Goal: Task Accomplishment & Management: Use online tool/utility

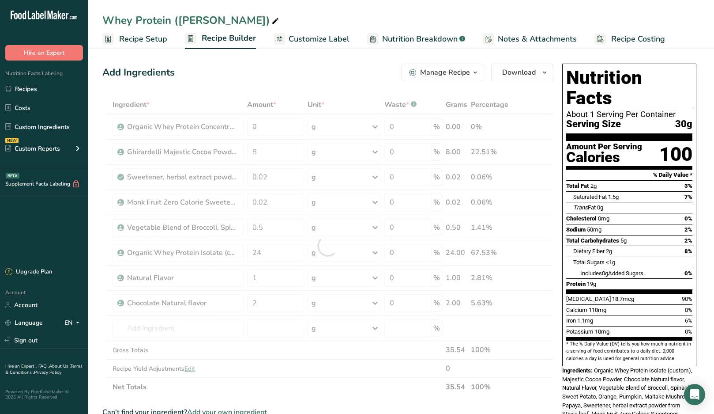
click at [145, 36] on span "Recipe Setup" at bounding box center [143, 39] width 48 height 12
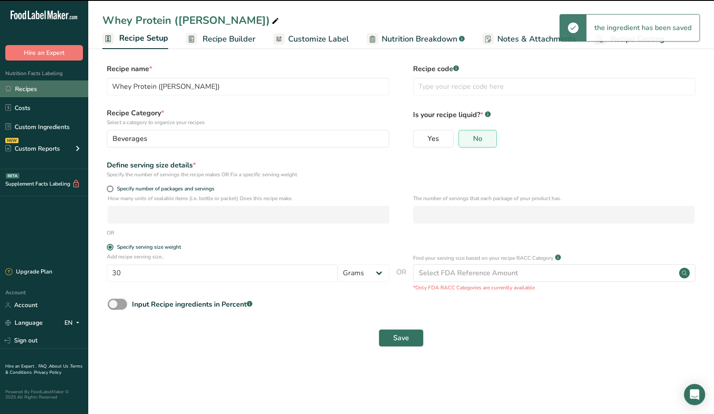
click at [26, 88] on link "Recipes" at bounding box center [44, 88] width 88 height 17
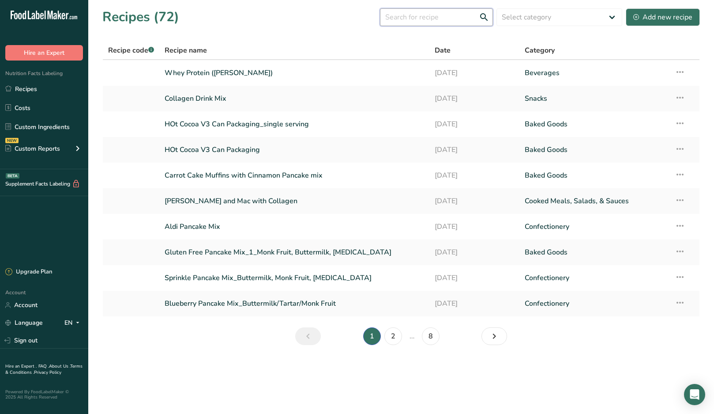
click at [436, 16] on input "text" at bounding box center [436, 17] width 113 height 18
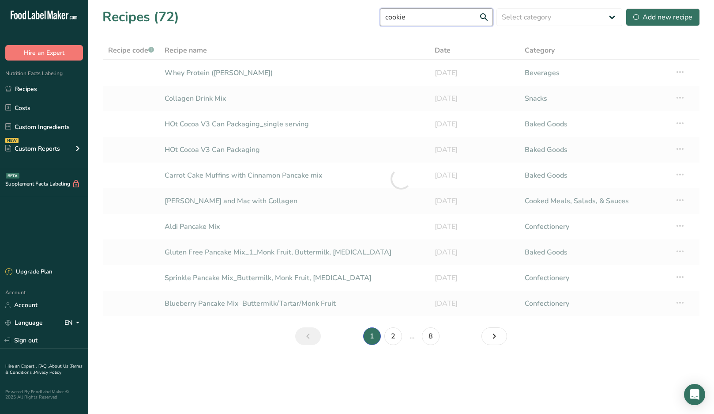
type input "cookie"
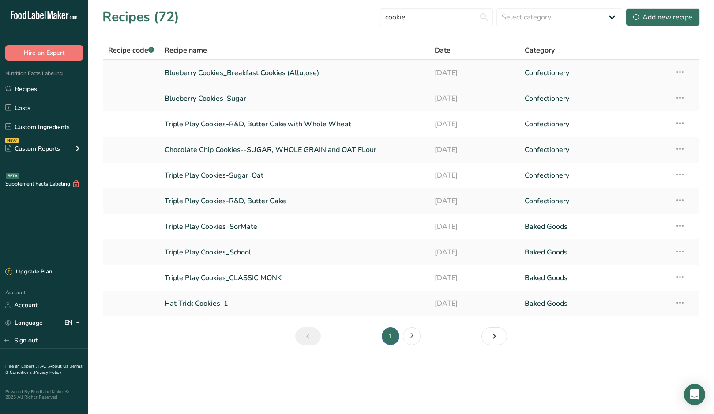
click at [245, 74] on link "Blueberry Cookies_Breakfast Cookies (Allulose)" at bounding box center [295, 73] width 260 height 19
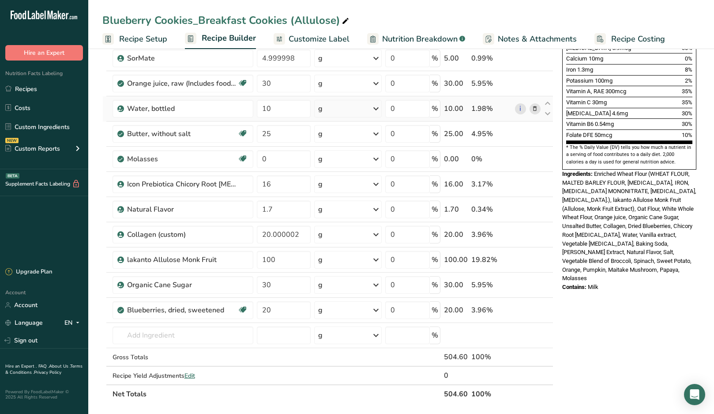
scroll to position [276, 0]
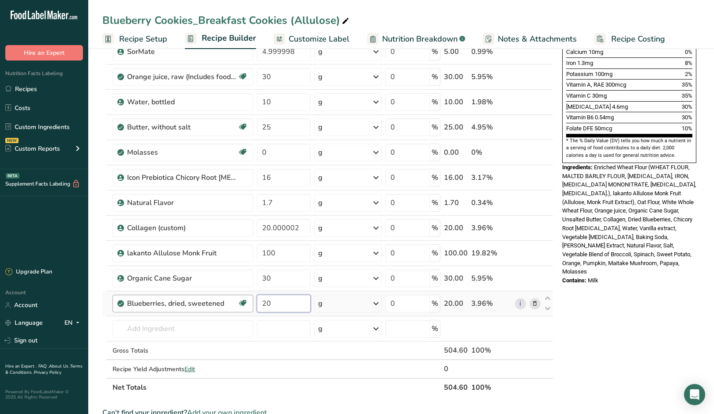
drag, startPoint x: 284, startPoint y: 302, endPoint x: 229, endPoint y: 304, distance: 55.6
click at [229, 304] on tr "Blueberries, dried, sweetened Dairy free Gluten free Vegan Vegetarian Soy free …" at bounding box center [328, 303] width 450 height 25
type input "4"
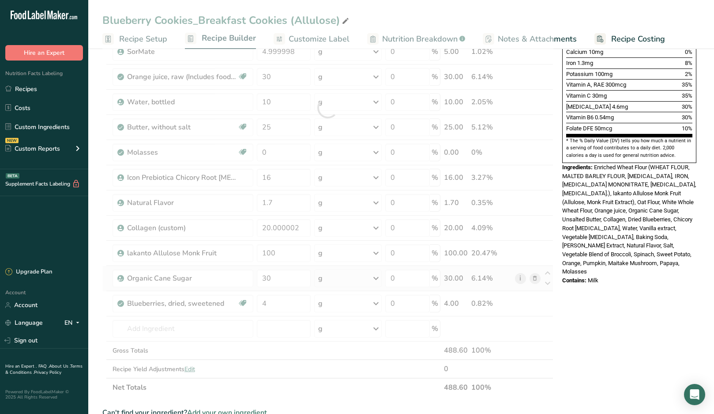
click at [523, 277] on div "Ingredient * Amount * Unit * Waste * .a-a{fill:#347362;}.b-a{fill:#fff;} Grams …" at bounding box center [327, 107] width 451 height 577
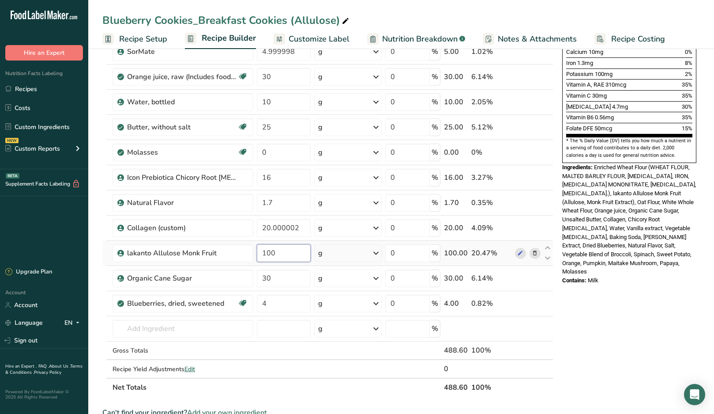
drag, startPoint x: 290, startPoint y: 255, endPoint x: 257, endPoint y: 254, distance: 33.5
click at [257, 254] on input "100" at bounding box center [284, 253] width 54 height 18
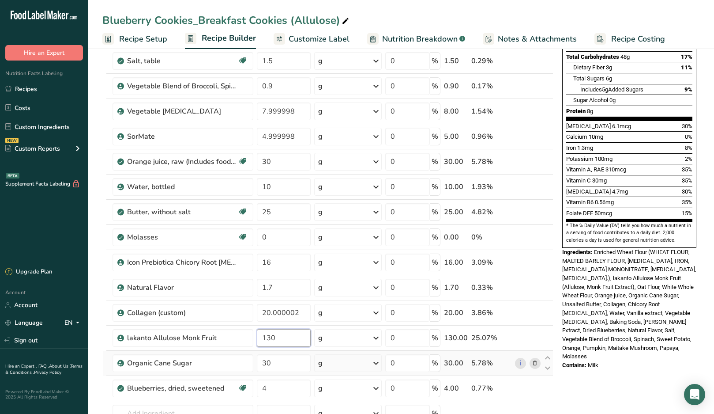
scroll to position [188, 0]
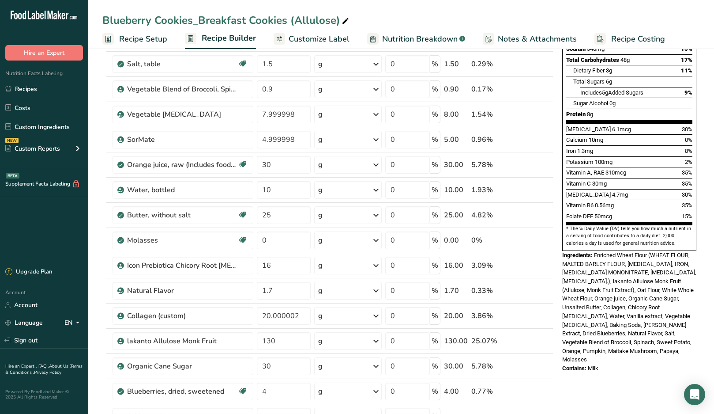
click at [623, 367] on div "* This label's values have been manually overridden Nutrition Facts 1 Serving P…" at bounding box center [629, 348] width 141 height 953
click at [277, 340] on input "130" at bounding box center [284, 341] width 54 height 18
click at [610, 349] on div "* This label's values have been manually overridden Nutrition Facts 1 Serving P…" at bounding box center [629, 348] width 141 height 953
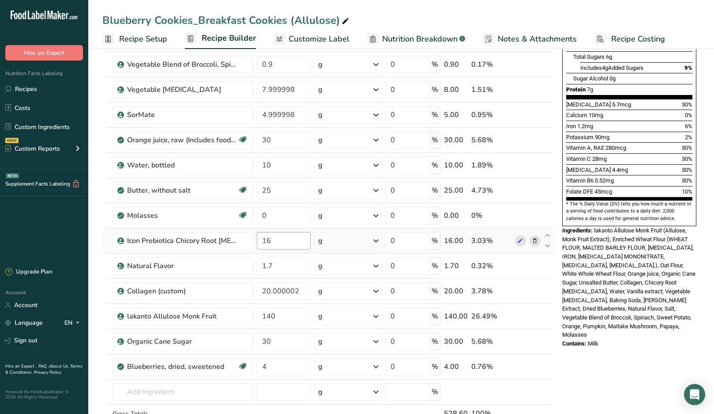
scroll to position [215, 0]
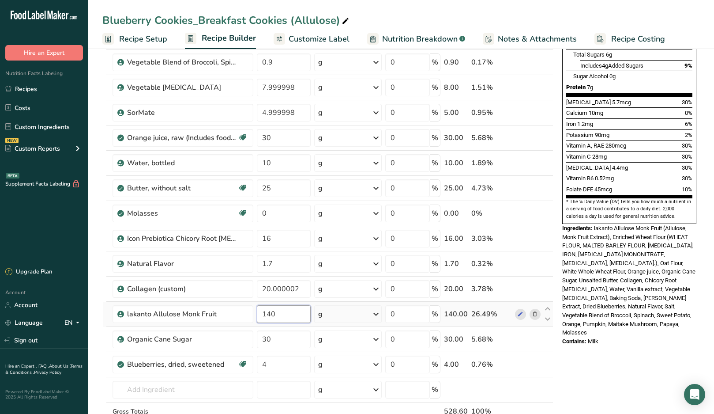
click at [278, 313] on input "140" at bounding box center [284, 314] width 54 height 18
type input "135"
click at [659, 331] on div "* This label's values have been manually overridden Nutrition Facts 1 Serving P…" at bounding box center [629, 321] width 141 height 953
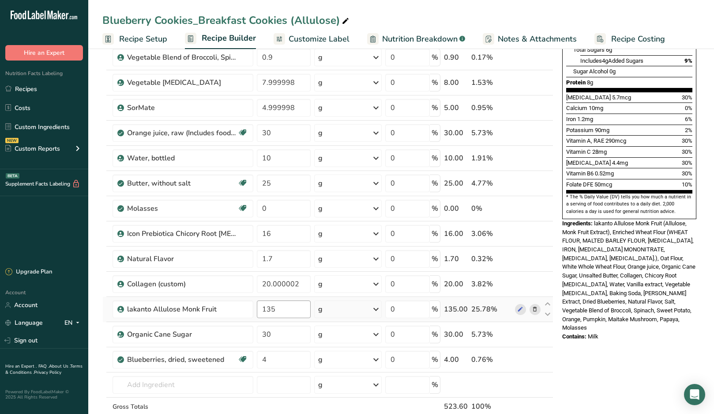
scroll to position [218, 0]
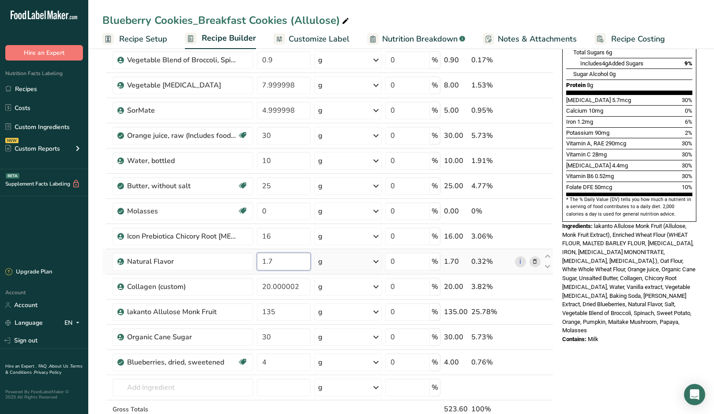
click at [295, 266] on input "1.7" at bounding box center [284, 261] width 54 height 18
type input "1"
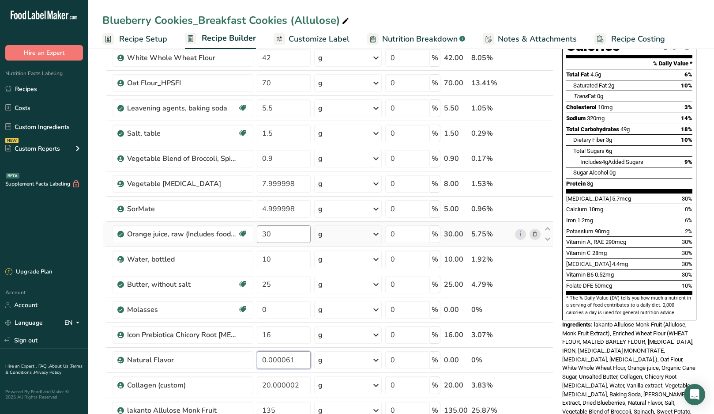
scroll to position [120, 0]
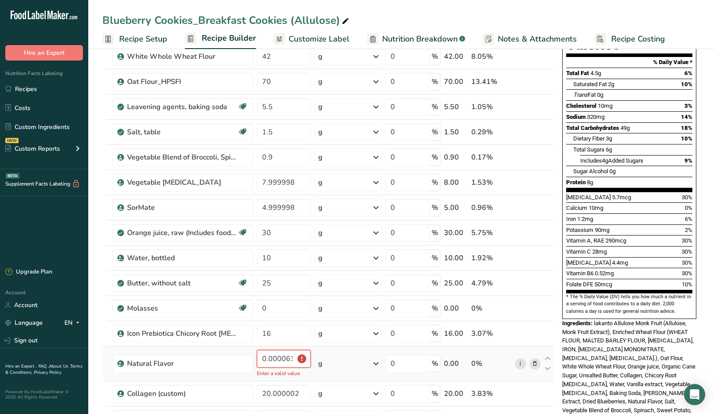
drag, startPoint x: 260, startPoint y: 357, endPoint x: 317, endPoint y: 357, distance: 57.4
click at [317, 357] on tr "Natural Flavor 0.0000615 Enter a valid value g Weight Units g kg mg See more Vo…" at bounding box center [328, 363] width 450 height 35
type input "5"
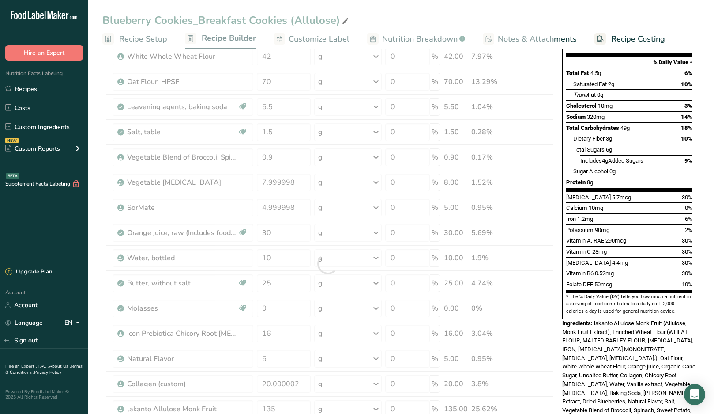
click at [554, 281] on div "Add Ingredients Manage Recipe Delete Recipe Duplicate Recipe Scale Recipe Save …" at bounding box center [330, 416] width 456 height 953
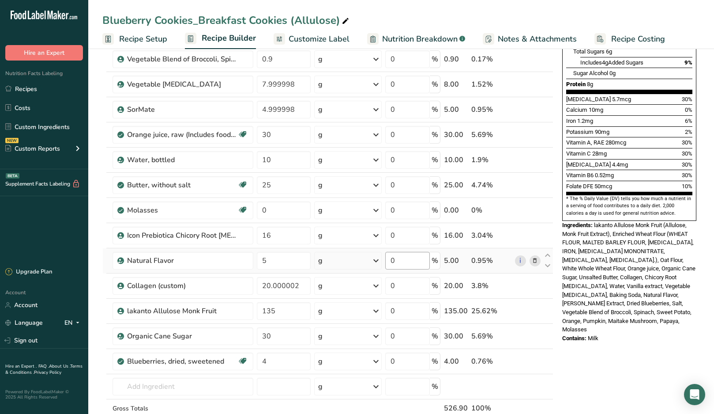
scroll to position [263, 0]
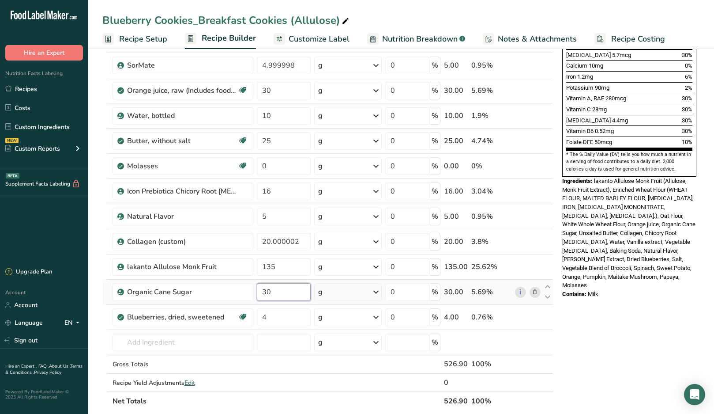
click at [291, 291] on input "30" at bounding box center [284, 292] width 54 height 18
type input "35"
click at [643, 303] on div "* This label's values have been manually overridden Nutrition Facts 1 Serving P…" at bounding box center [629, 273] width 141 height 953
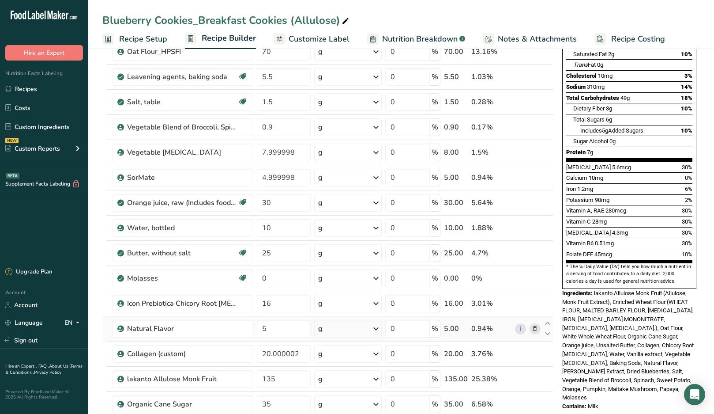
scroll to position [158, 0]
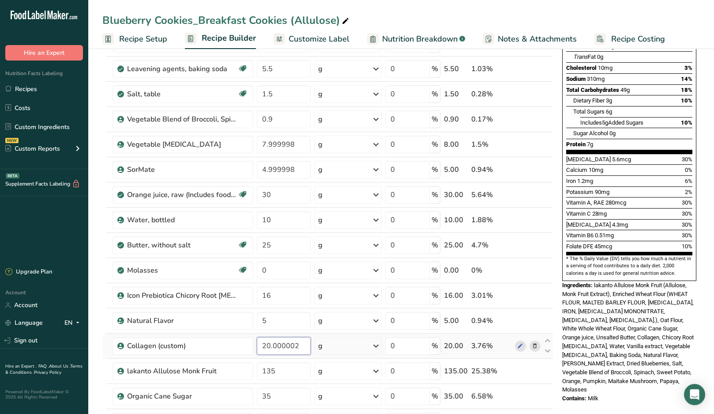
drag, startPoint x: 302, startPoint y: 346, endPoint x: 273, endPoint y: 346, distance: 29.1
click at [273, 346] on input "20.000002" at bounding box center [284, 346] width 54 height 18
type input "20.5"
click at [606, 364] on div "* This label's values have been manually overridden Nutrition Facts 1 Serving P…" at bounding box center [629, 378] width 141 height 953
click at [284, 347] on input "20.5" at bounding box center [284, 346] width 54 height 18
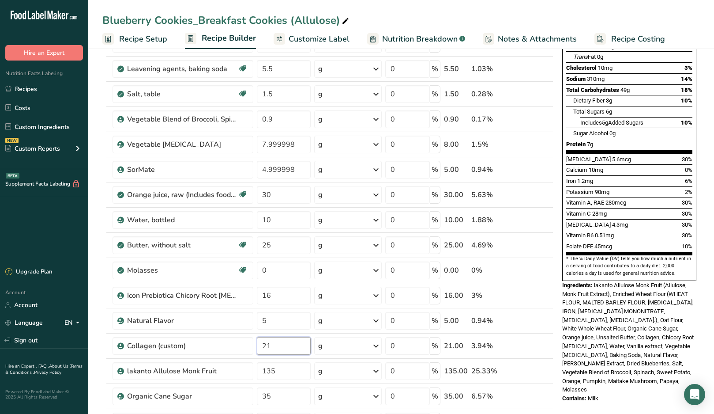
type input "21"
click at [650, 364] on div "* This label's values have been manually overridden Nutrition Facts 1 Serving P…" at bounding box center [629, 378] width 141 height 953
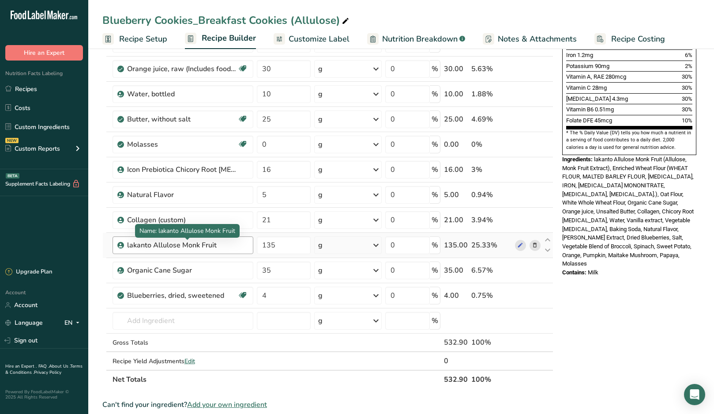
scroll to position [298, 0]
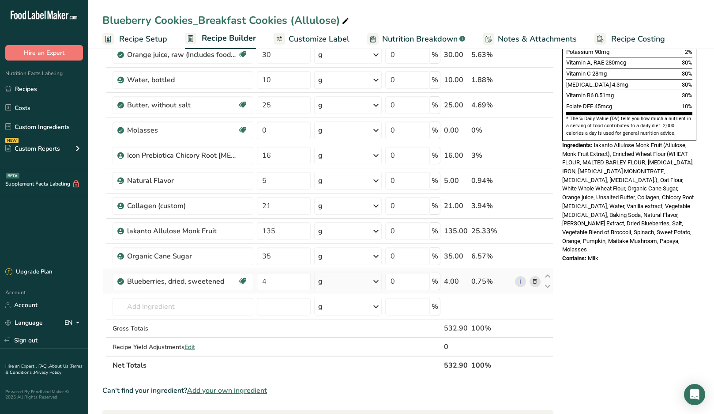
click at [534, 282] on icon at bounding box center [535, 281] width 6 height 9
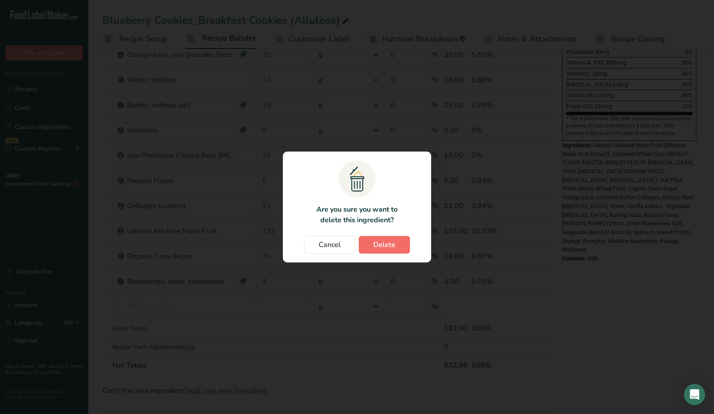
click at [385, 250] on button "Delete" at bounding box center [384, 245] width 51 height 18
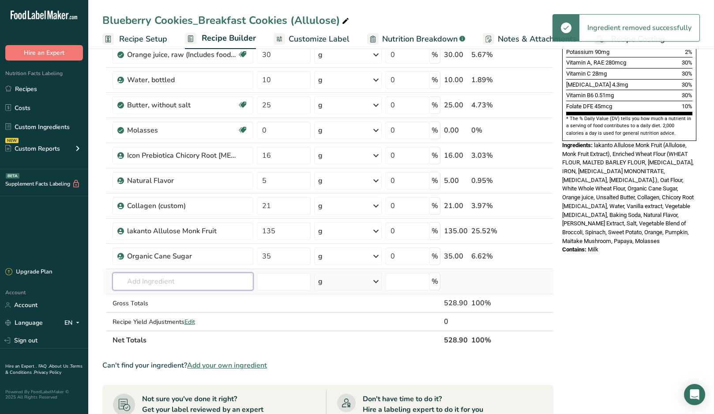
click at [160, 281] on input "text" at bounding box center [183, 281] width 141 height 18
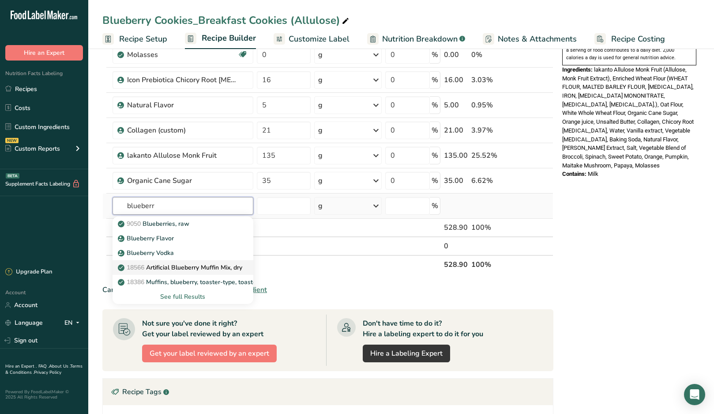
scroll to position [375, 0]
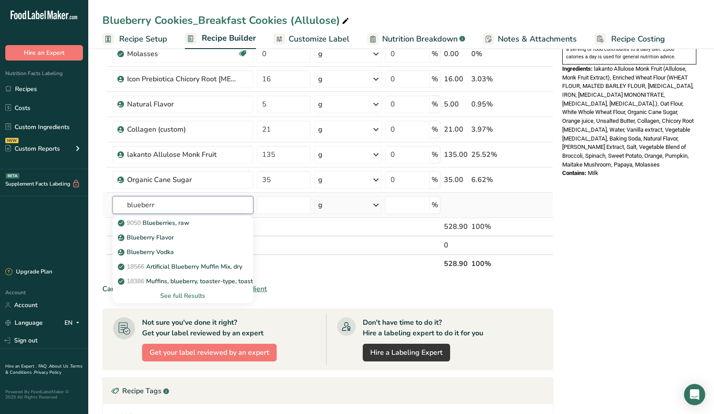
type input "blueberr"
click at [194, 298] on div "See full Results" at bounding box center [183, 295] width 127 height 9
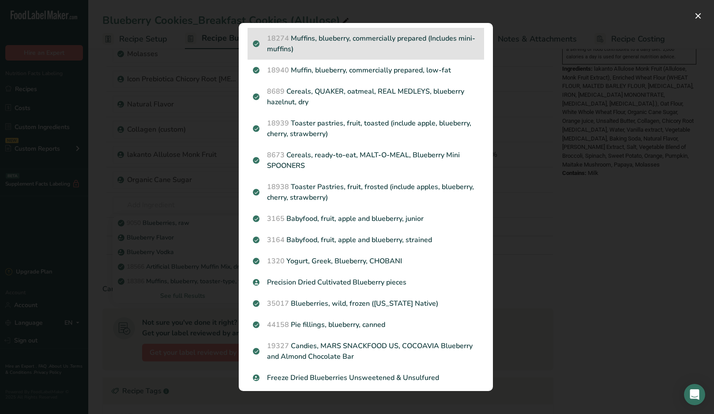
scroll to position [606, 0]
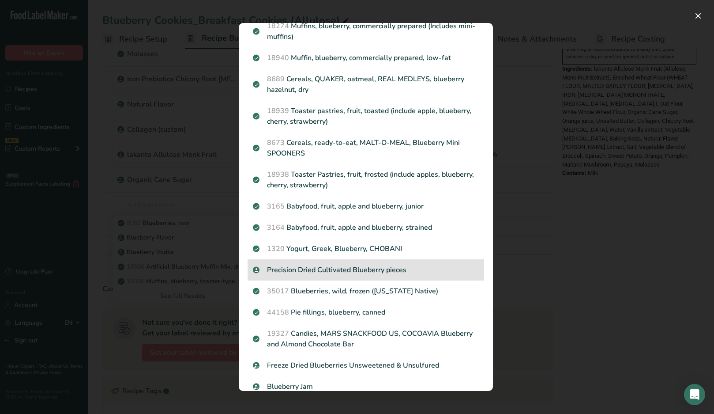
click at [357, 267] on p "Precision Dried Cultivated Blueberry pieces" at bounding box center [366, 269] width 226 height 11
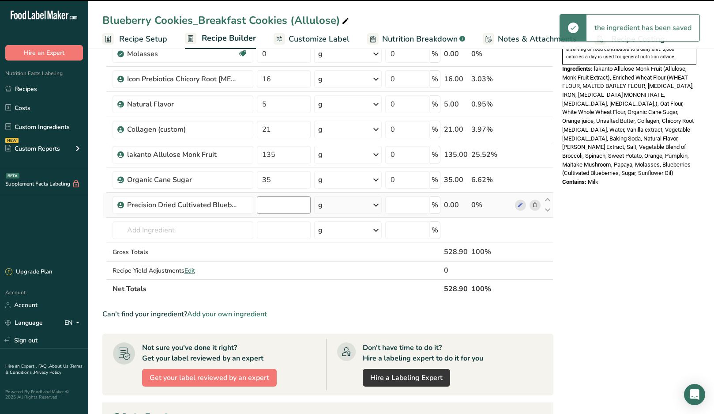
type input "0"
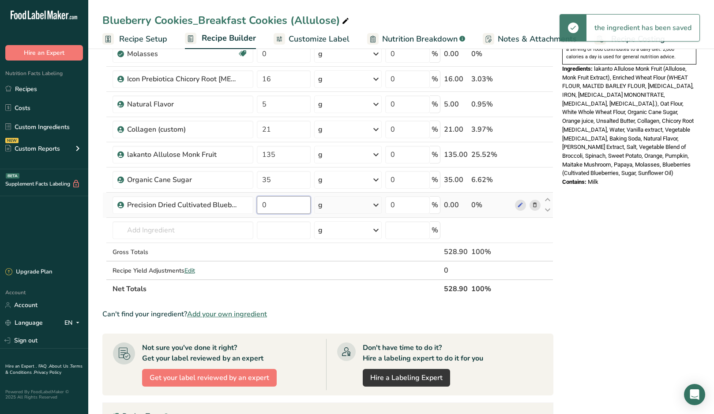
click at [276, 208] on input "0" at bounding box center [284, 205] width 54 height 18
type input "8"
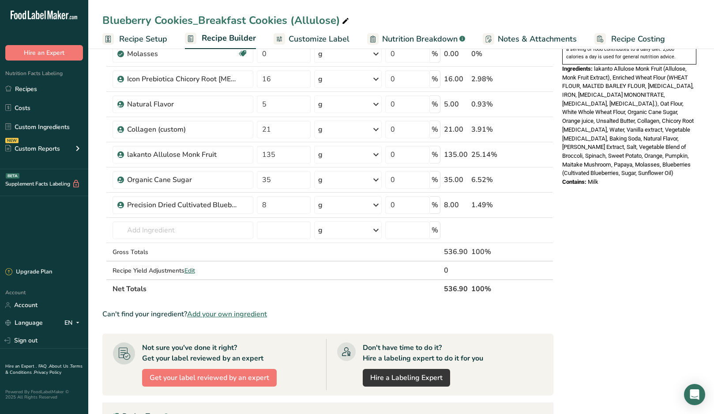
click at [585, 180] on div "* This label's values have been manually overridden Nutrition Facts 1 Serving P…" at bounding box center [629, 161] width 141 height 953
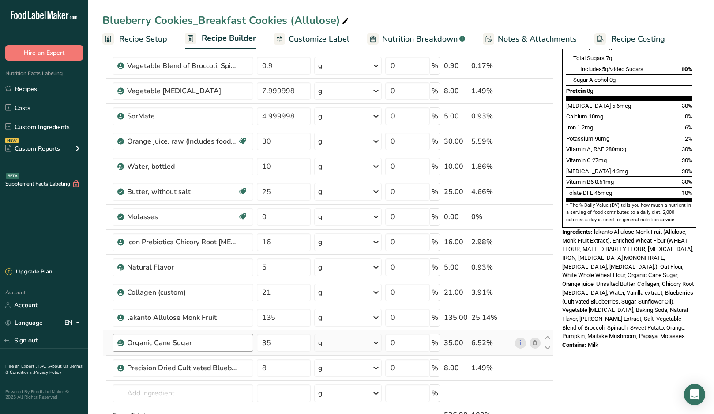
scroll to position [214, 0]
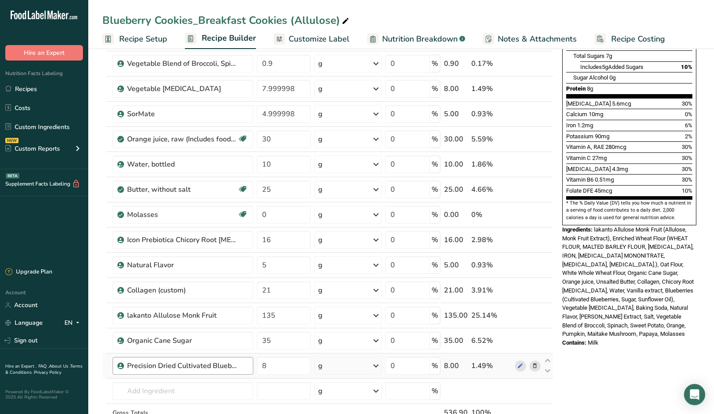
click at [241, 366] on div "Precision Dried Cultivated Blueberry pieces" at bounding box center [187, 365] width 121 height 11
click at [534, 368] on icon at bounding box center [535, 365] width 6 height 9
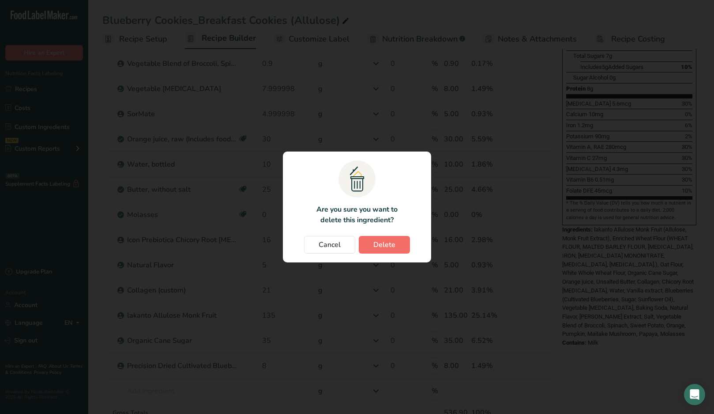
click at [372, 244] on button "Delete" at bounding box center [384, 245] width 51 height 18
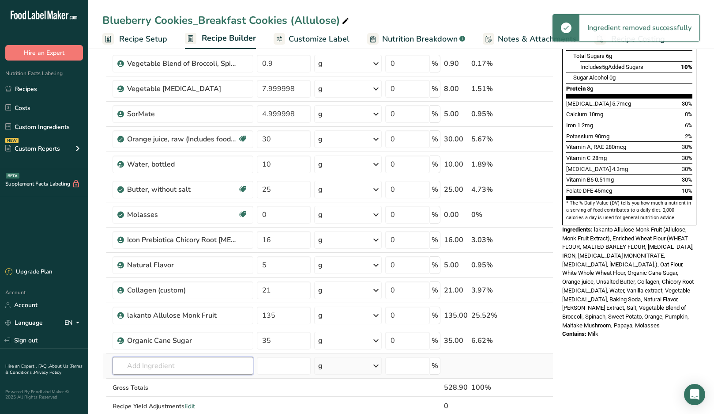
click at [155, 363] on input "text" at bounding box center [183, 366] width 141 height 18
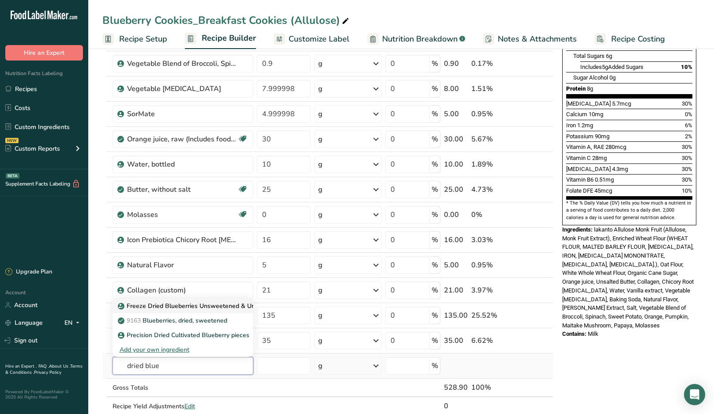
type input "dried blue"
click at [183, 305] on p "Freeze Dried Blueberries Unsweetened & Unsulfured" at bounding box center [199, 305] width 159 height 9
type input "Freeze Dried Blueberries Unsweetened & Unsulfured"
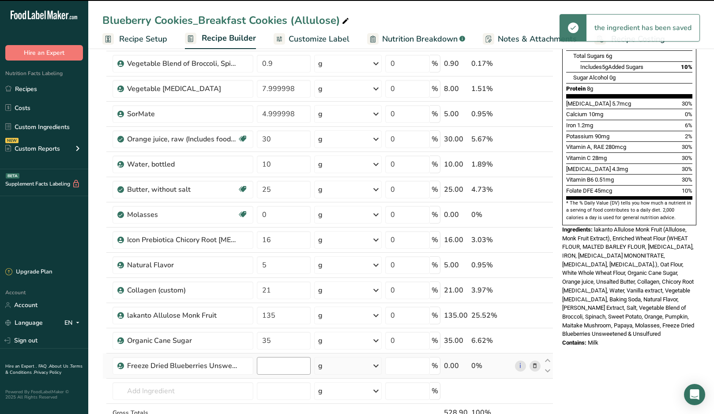
type input "0"
click at [283, 366] on input "0" at bounding box center [284, 366] width 54 height 18
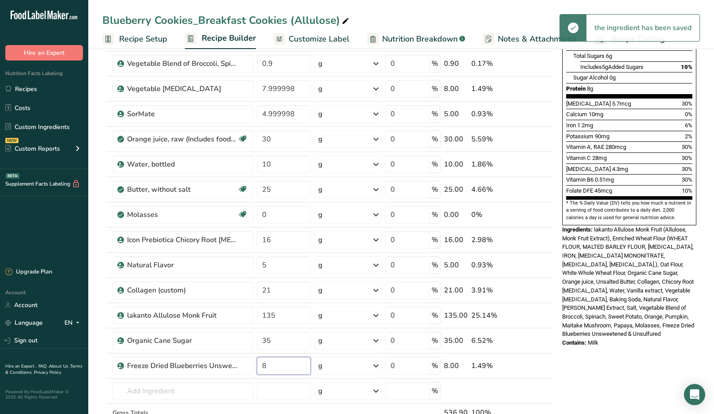
type input "8"
click at [656, 342] on div "* This label's values have been manually overridden Nutrition Facts 1 Serving P…" at bounding box center [629, 322] width 141 height 953
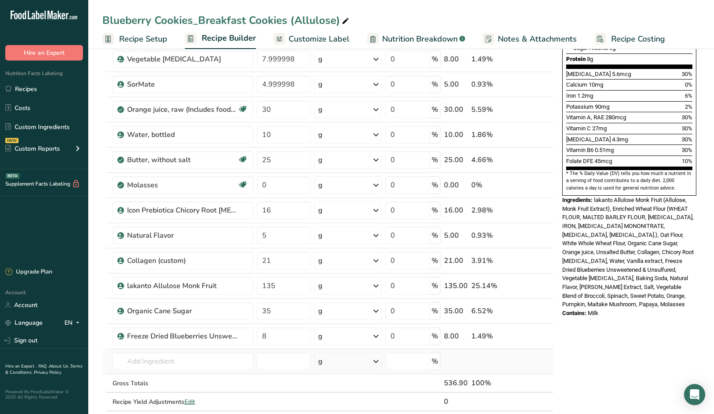
scroll to position [244, 0]
click at [274, 336] on input "8" at bounding box center [284, 336] width 54 height 18
type input "7"
click at [564, 354] on div "* This label's values have been manually overridden Nutrition Facts 1 Serving P…" at bounding box center [629, 292] width 141 height 953
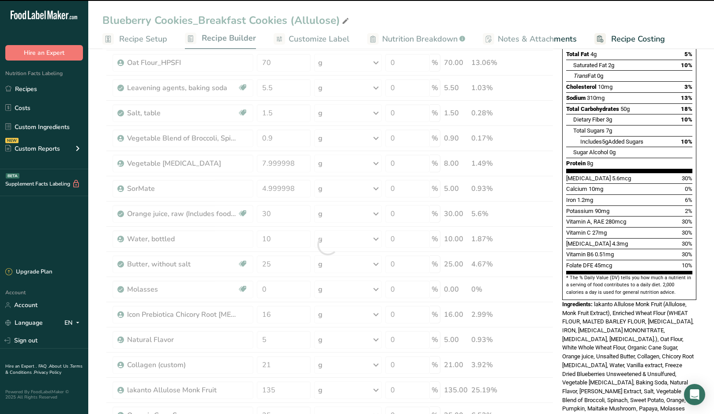
scroll to position [88, 0]
